Goal: Communication & Community: Answer question/provide support

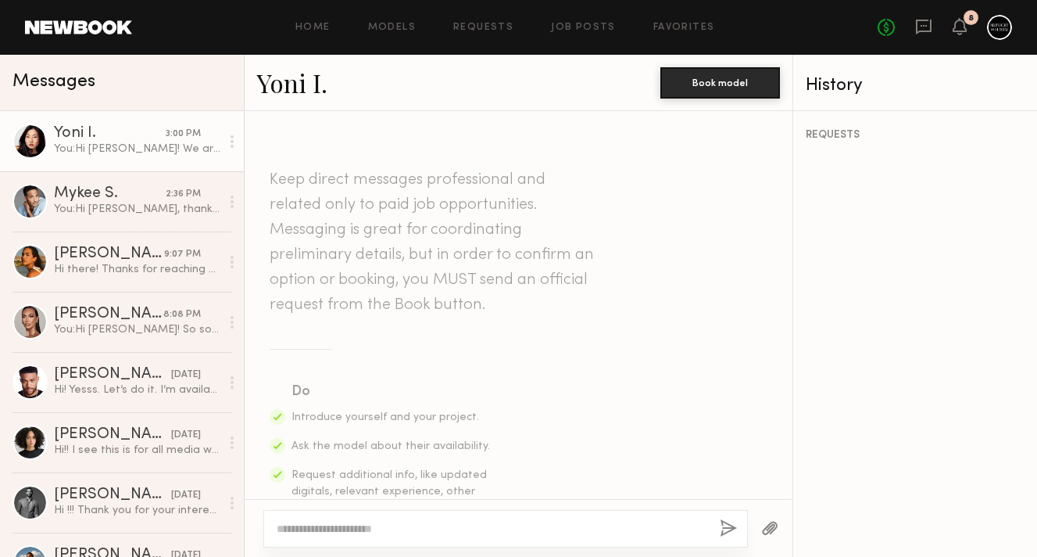
scroll to position [1305, 0]
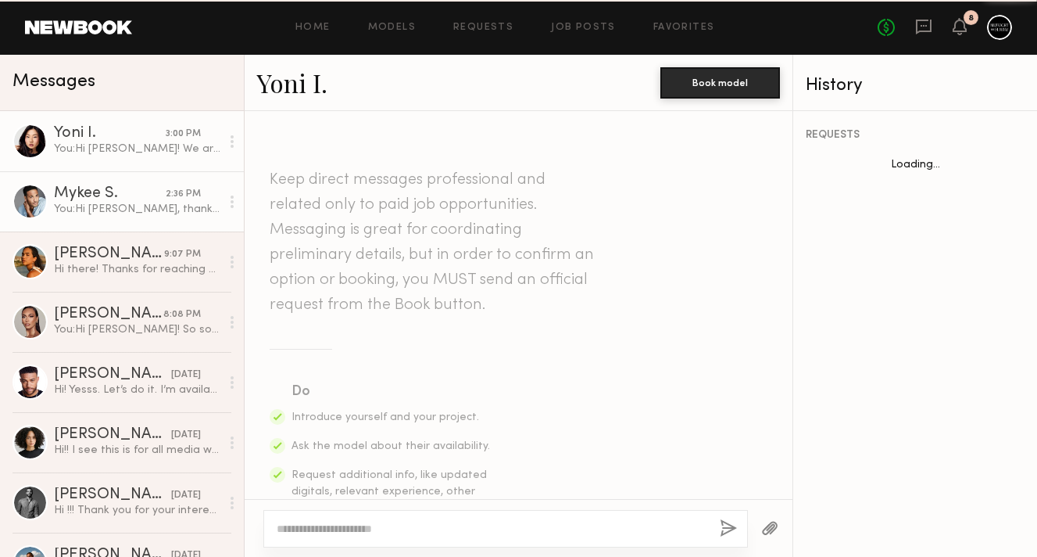
click at [81, 209] on div "You: Hi [PERSON_NAME], thank you for your response! We are wondering if there i…" at bounding box center [137, 209] width 167 height 15
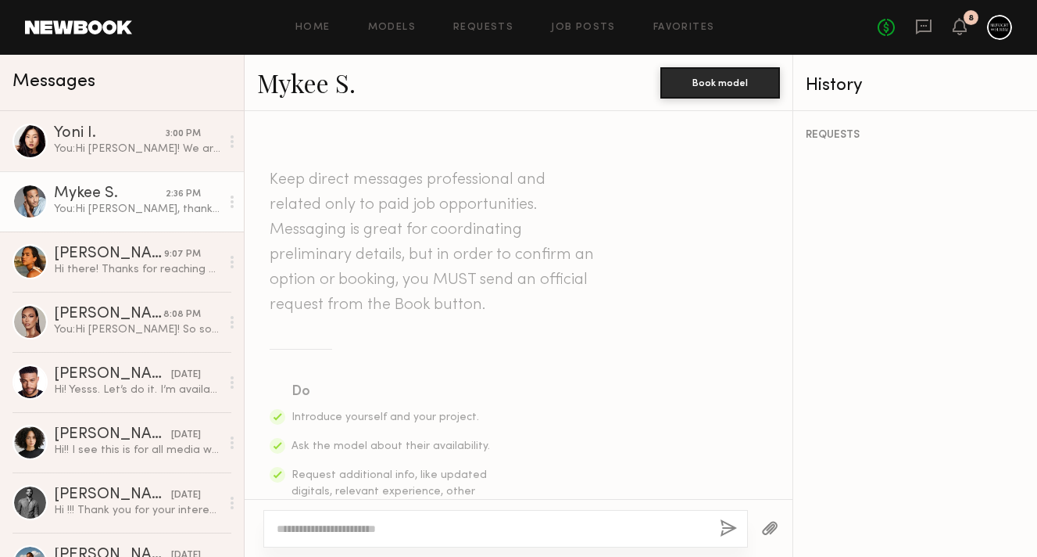
scroll to position [1423, 0]
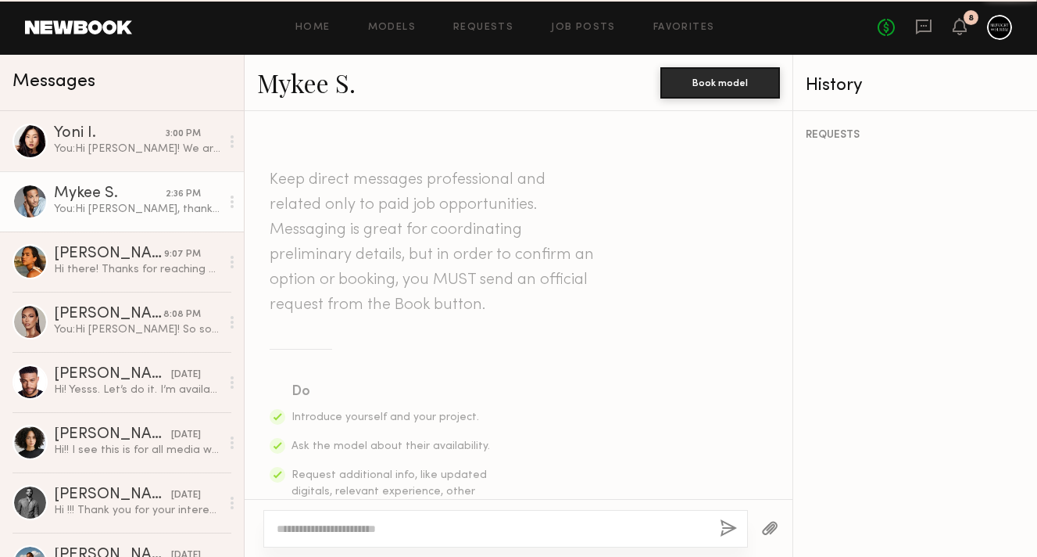
scroll to position [1423, 0]
